Goal: Transaction & Acquisition: Purchase product/service

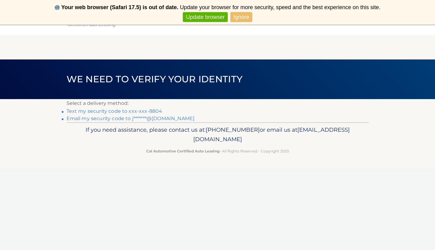
click at [243, 17] on link "Ignore" at bounding box center [242, 17] width 22 height 10
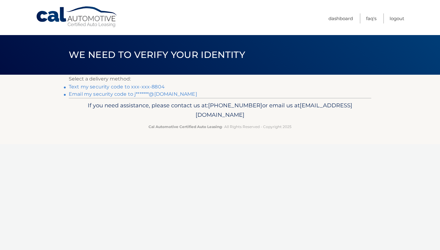
click at [133, 87] on link "Text my security code to xxx-xxx-8804" at bounding box center [117, 87] width 96 height 6
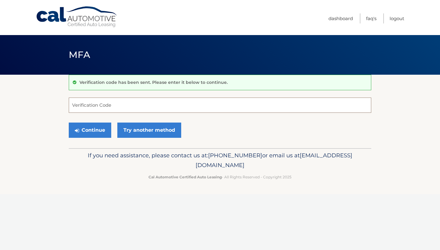
click at [124, 104] on input "Verification Code" at bounding box center [220, 105] width 302 height 15
type input "657469"
click at [93, 133] on button "Continue" at bounding box center [90, 130] width 42 height 15
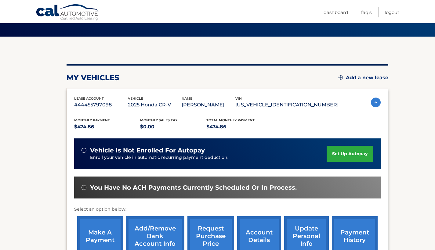
scroll to position [52, 0]
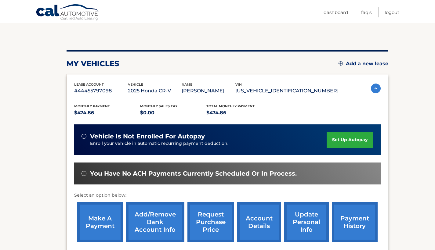
click at [100, 206] on link "make a payment" at bounding box center [100, 222] width 46 height 40
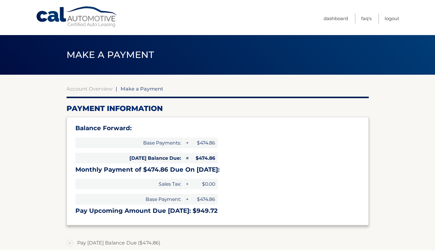
select select "YTc5YmEzZWUtNGNhMC00OWE4LTgzOTctZDliZTNjYzM2Mzkx"
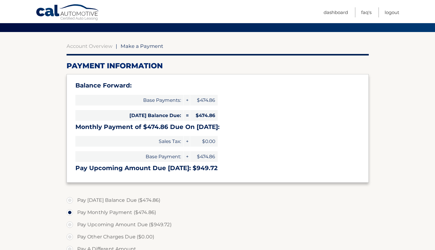
scroll to position [133, 0]
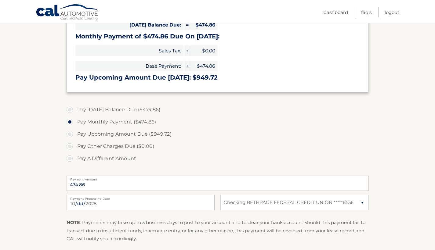
click at [69, 108] on label "Pay [DATE] Balance Due ($474.86)" at bounding box center [218, 110] width 302 height 12
click at [69, 108] on input "Pay [DATE] Balance Due ($474.86)" at bounding box center [72, 109] width 6 height 10
radio input "true"
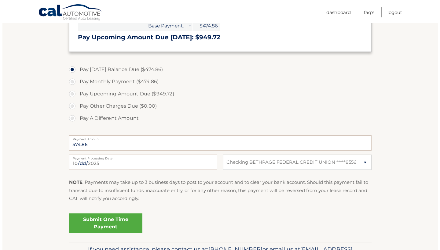
scroll to position [210, 0]
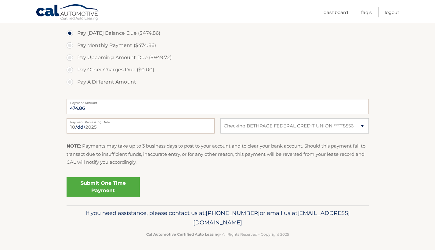
click at [115, 187] on link "Submit One Time Payment" at bounding box center [103, 187] width 73 height 20
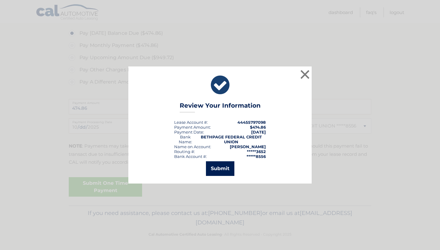
click at [219, 173] on button "Submit" at bounding box center [220, 169] width 28 height 15
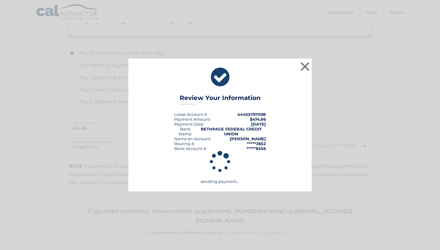
scroll to position [188, 0]
